Goal: Task Accomplishment & Management: Use online tool/utility

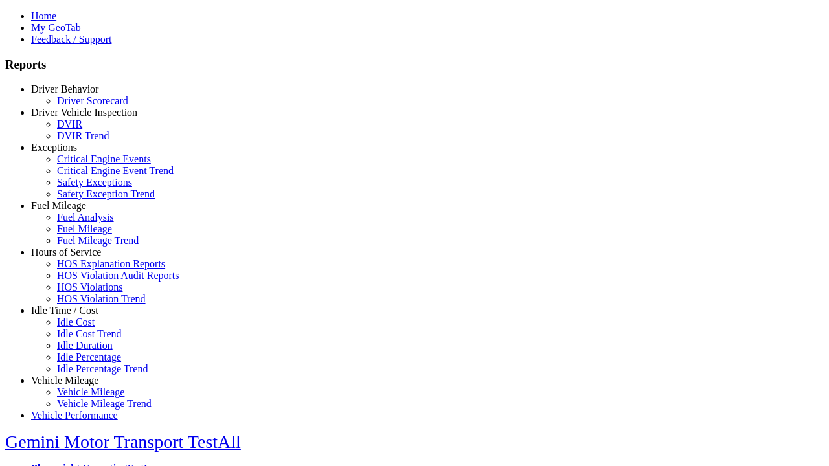
click at [74, 95] on link "Driver Behavior" at bounding box center [64, 89] width 67 height 11
click at [84, 106] on link "Driver Scorecard" at bounding box center [92, 100] width 71 height 11
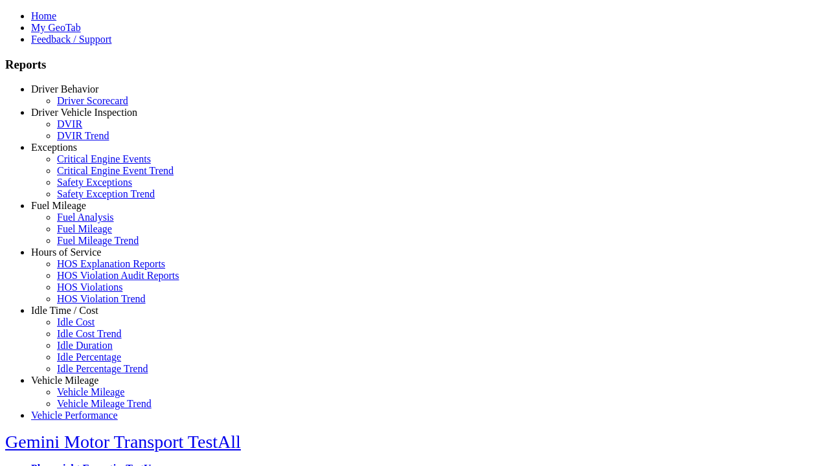
scroll to position [514, 0]
